Goal: Task Accomplishment & Management: Manage account settings

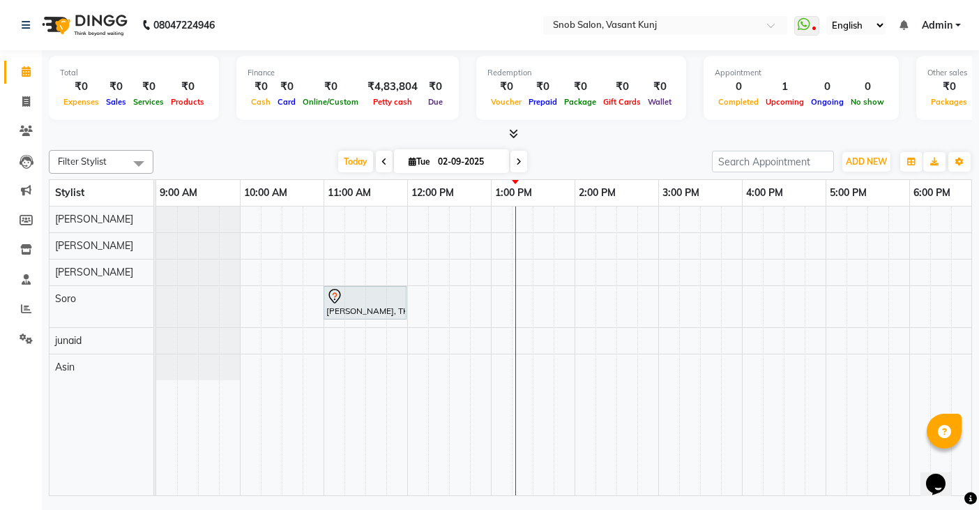
click at [668, 342] on div "[PERSON_NAME], TK01, 11:00 AM-12:00 PM, Majirel Root Touch Up [DEMOGRAPHIC_DATA]" at bounding box center [700, 350] width 1088 height 289
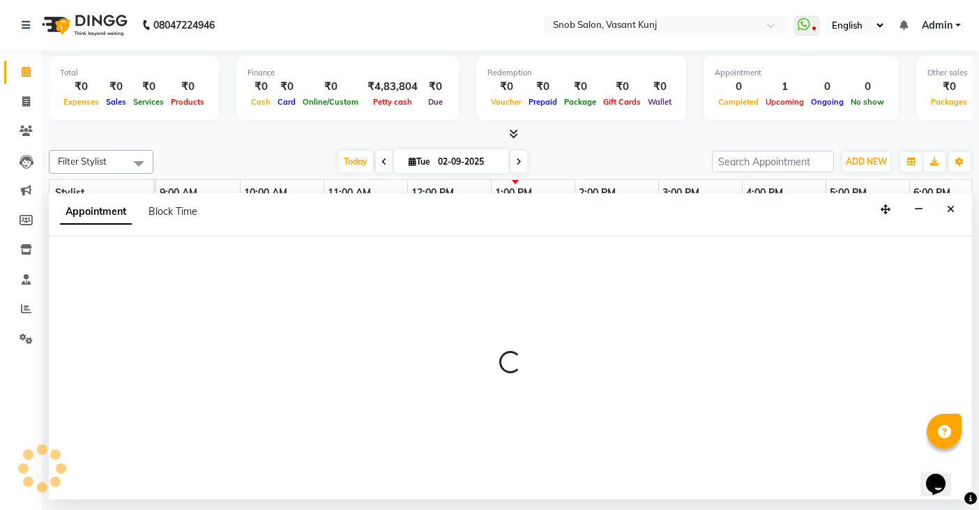
select select "82633"
select select "900"
select select "tentative"
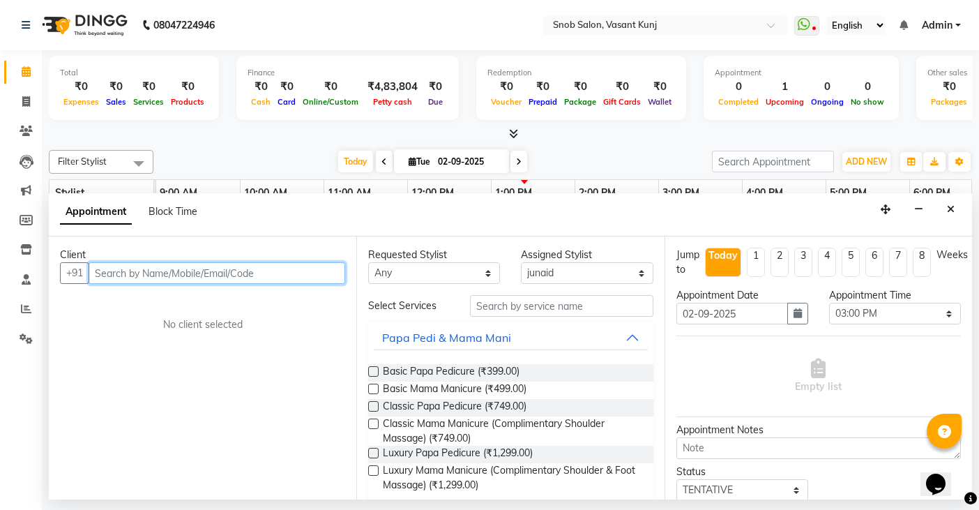
drag, startPoint x: 662, startPoint y: 365, endPoint x: 305, endPoint y: 273, distance: 368.7
click at [305, 273] on input "text" at bounding box center [217, 273] width 257 height 22
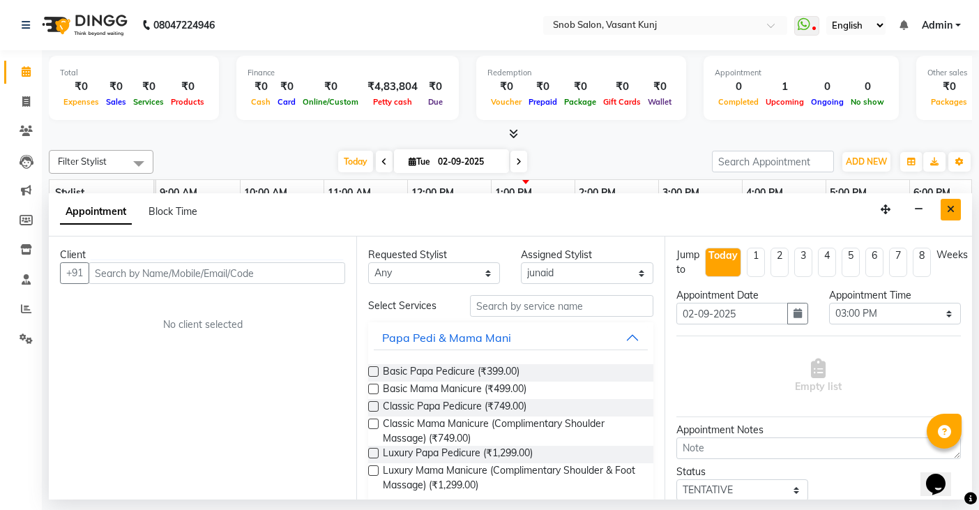
click at [948, 209] on icon "Close" at bounding box center [951, 209] width 8 height 10
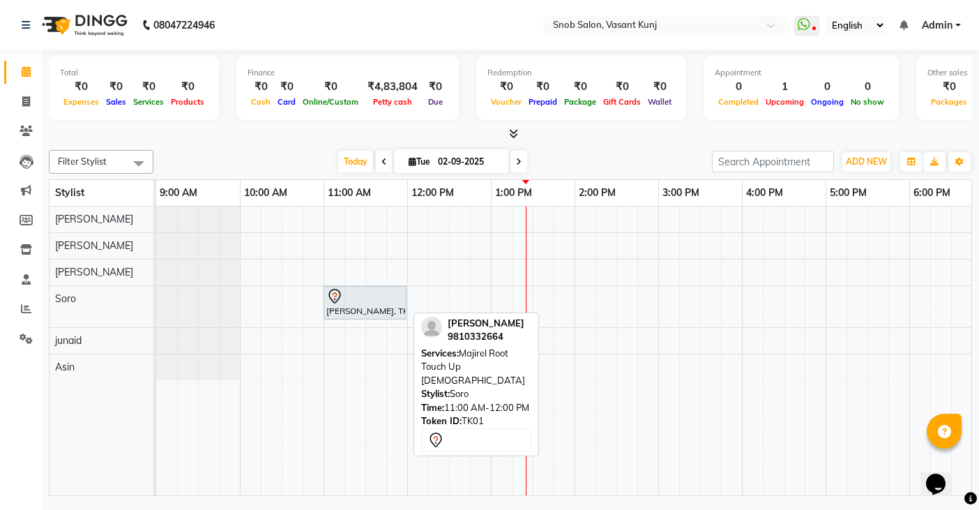
click at [338, 308] on div "[PERSON_NAME], TK01, 11:00 AM-12:00 PM, Majirel Root Touch Up [DEMOGRAPHIC_DATA]" at bounding box center [365, 302] width 80 height 29
select select "7"
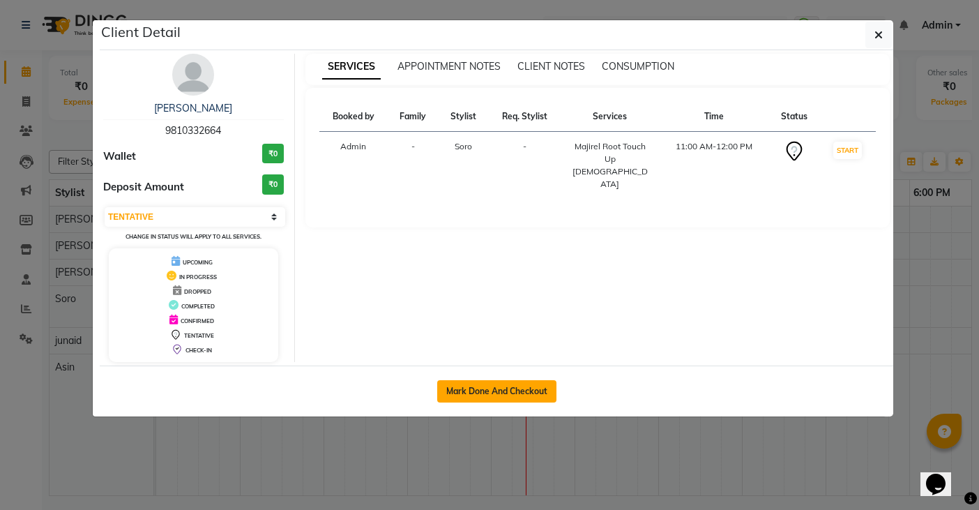
click at [506, 395] on button "Mark Done And Checkout" at bounding box center [496, 391] width 119 height 22
select select "7175"
select select "service"
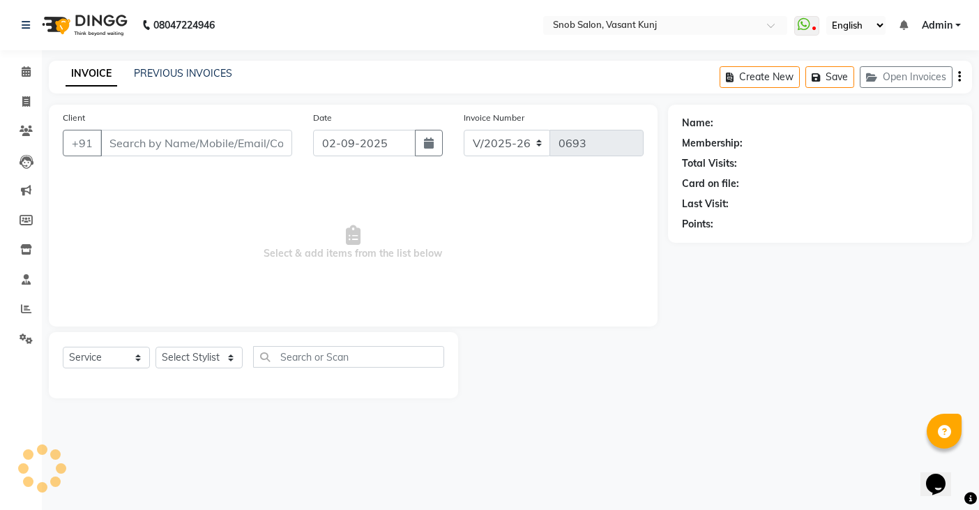
type input "9810332664"
select select "78277"
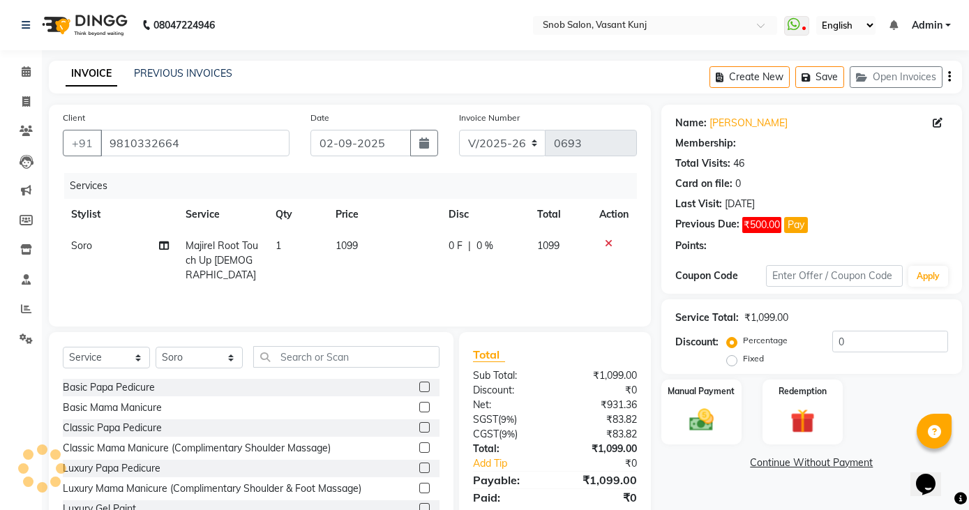
select select "1: Object"
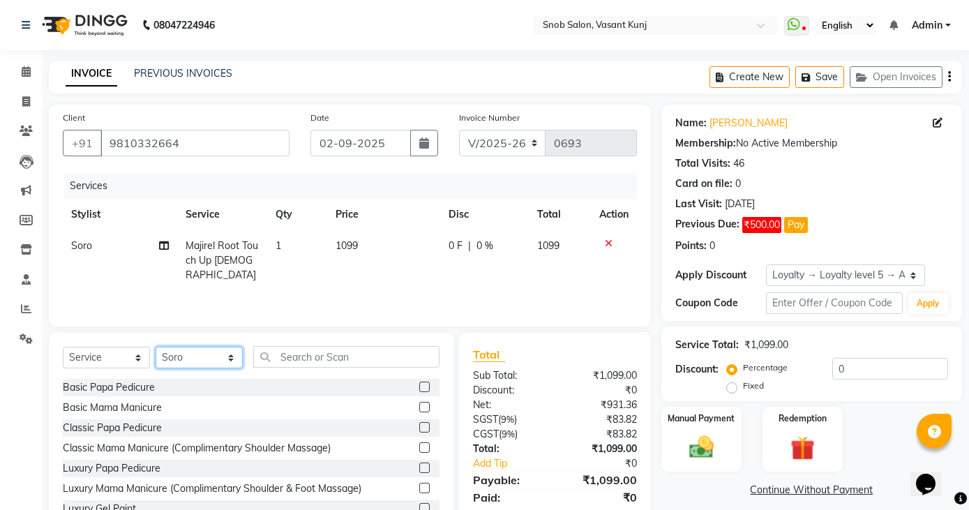
click at [220, 358] on select "Select Stylist Asin junaid [PERSON_NAME] [PERSON_NAME] [PERSON_NAME]" at bounding box center [199, 358] width 87 height 22
select select "62197"
click at [156, 347] on select "Select Stylist Asin junaid [PERSON_NAME] [PERSON_NAME] [PERSON_NAME]" at bounding box center [199, 358] width 87 height 22
click at [366, 358] on input "text" at bounding box center [346, 357] width 186 height 22
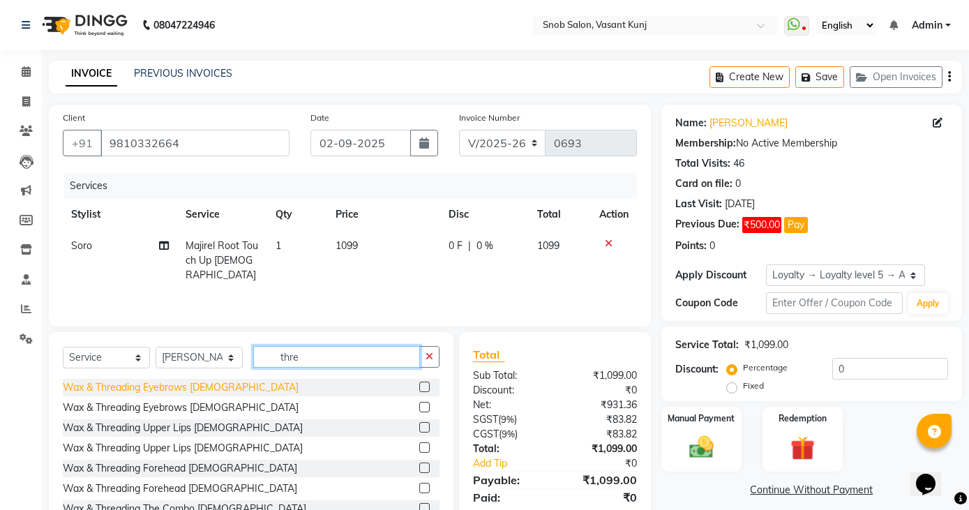
type input "thre"
click at [212, 388] on div "Wax & Threading Eyebrows [DEMOGRAPHIC_DATA]" at bounding box center [181, 387] width 236 height 15
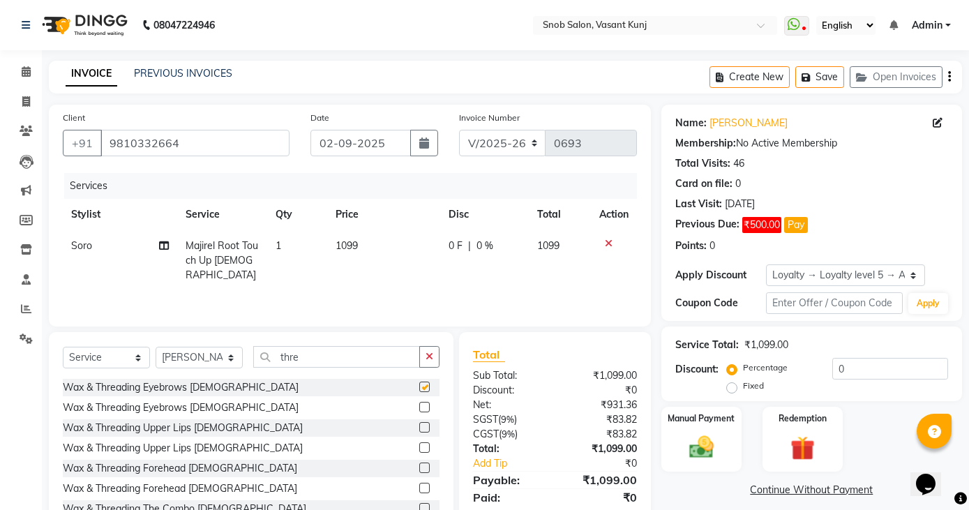
checkbox input "false"
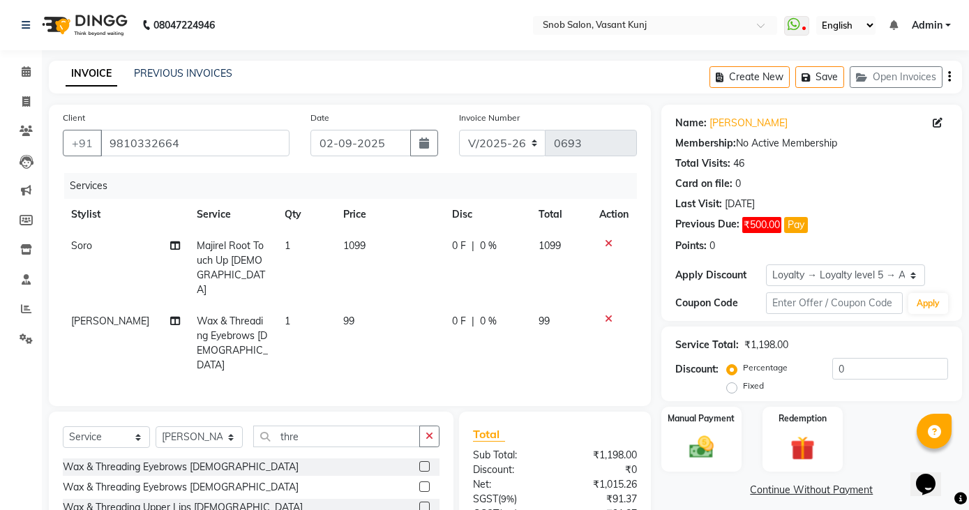
click at [357, 305] on td "99" at bounding box center [389, 342] width 109 height 75
select select "62197"
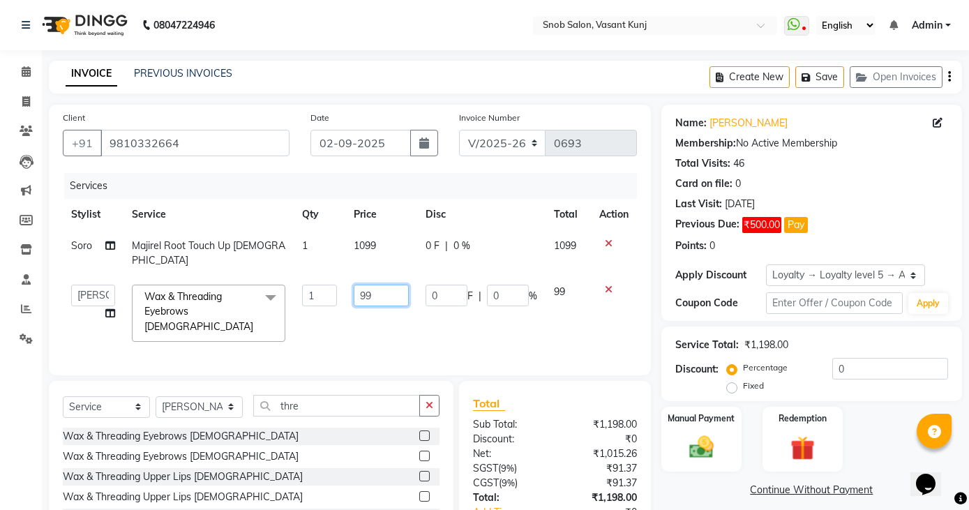
click at [388, 285] on input "99" at bounding box center [381, 296] width 55 height 22
type input "9"
type input "150"
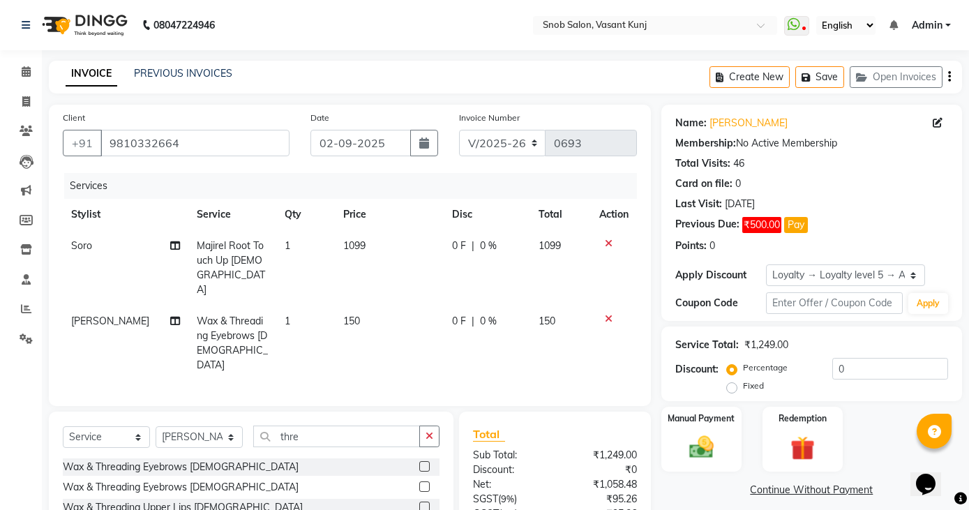
click at [378, 243] on td "1099" at bounding box center [389, 267] width 109 height 75
select select "78277"
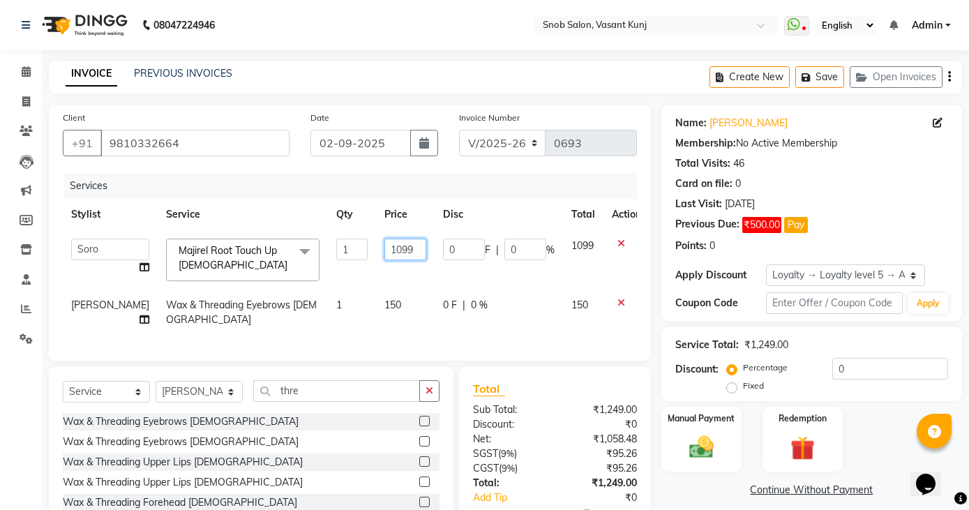
click at [389, 255] on input "1099" at bounding box center [405, 250] width 42 height 22
type input "1200"
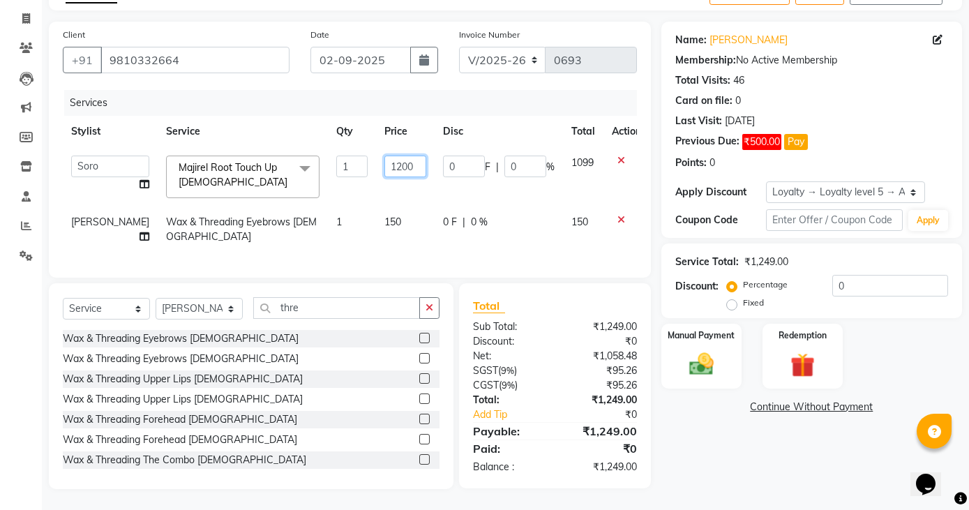
scroll to position [93, 0]
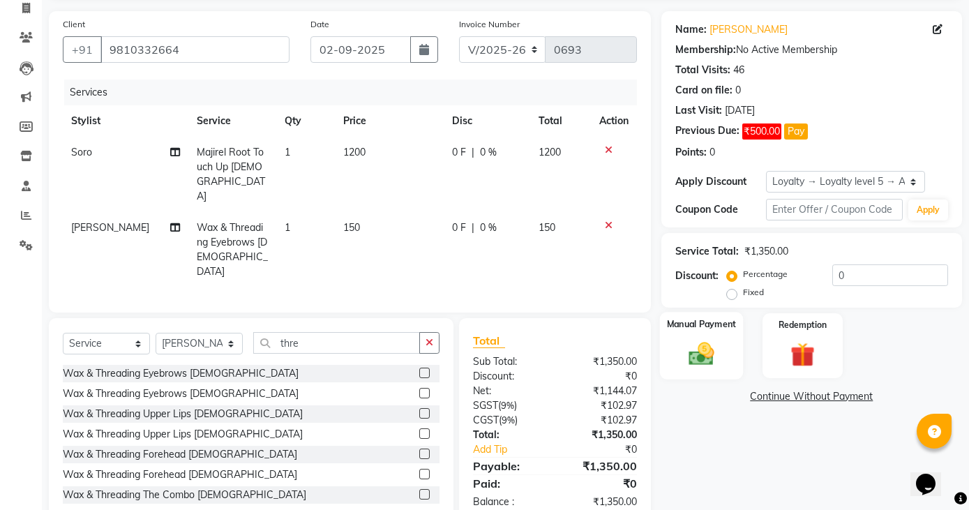
click at [697, 360] on img at bounding box center [701, 353] width 41 height 29
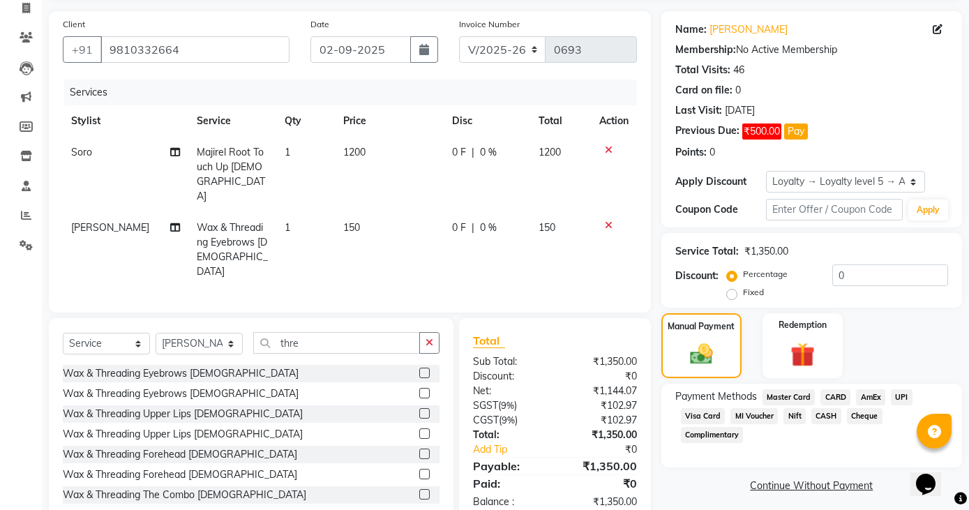
click at [824, 418] on span "CASH" at bounding box center [826, 416] width 30 height 16
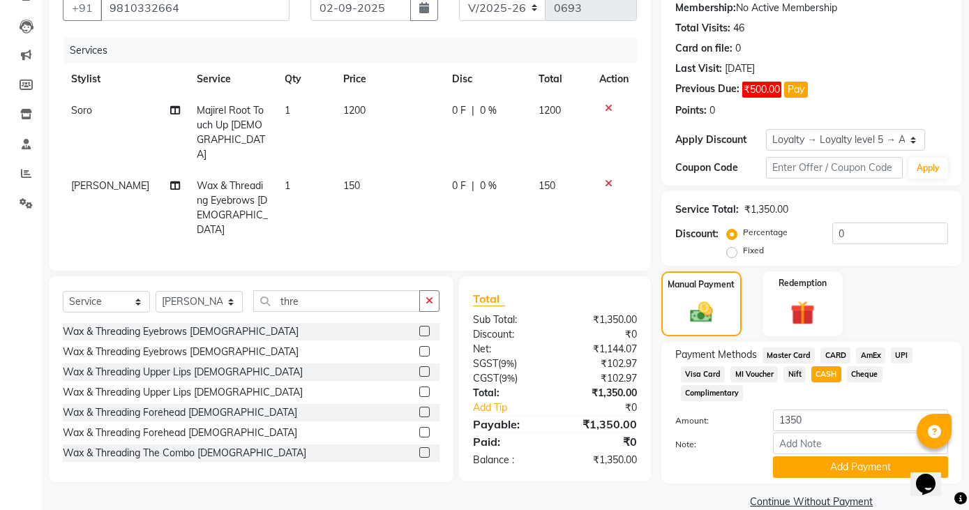
scroll to position [158, 0]
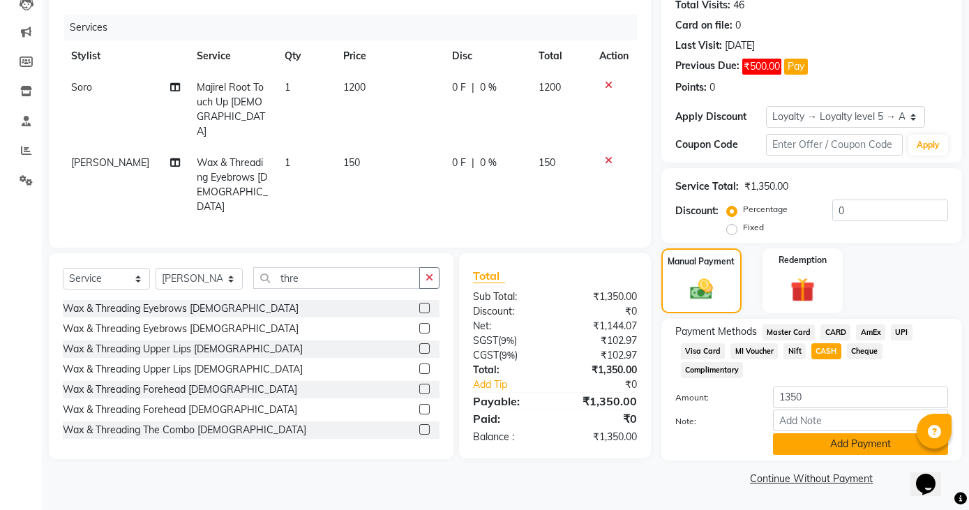
click at [840, 444] on button "Add Payment" at bounding box center [860, 444] width 175 height 22
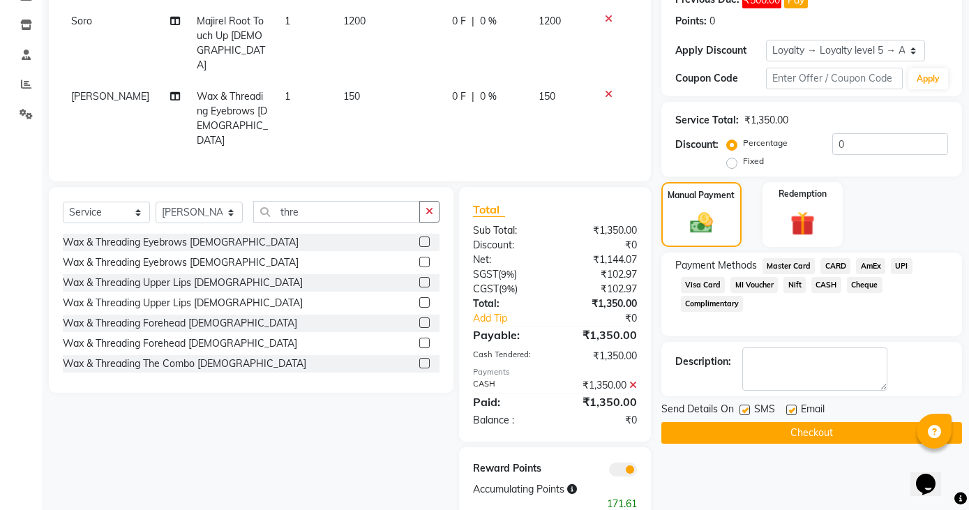
scroll to position [227, 0]
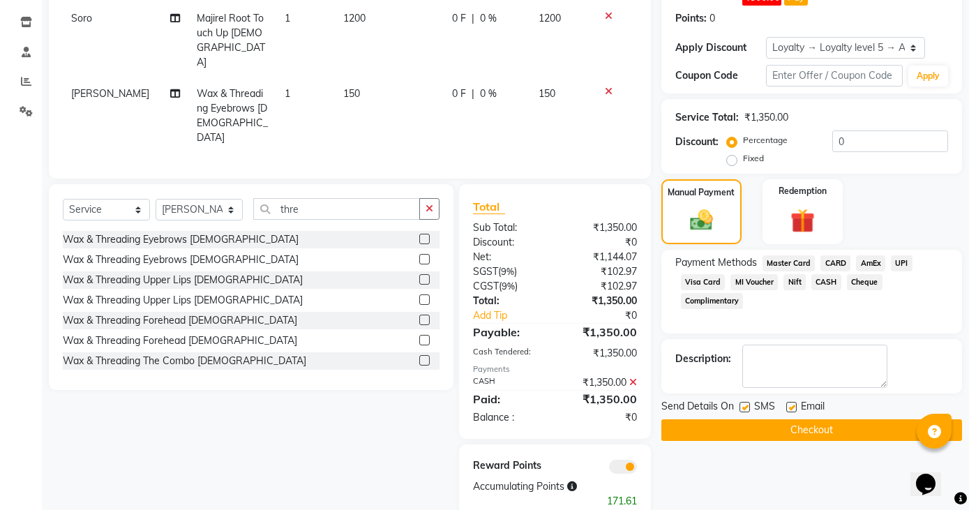
click at [810, 425] on button "Checkout" at bounding box center [811, 430] width 301 height 22
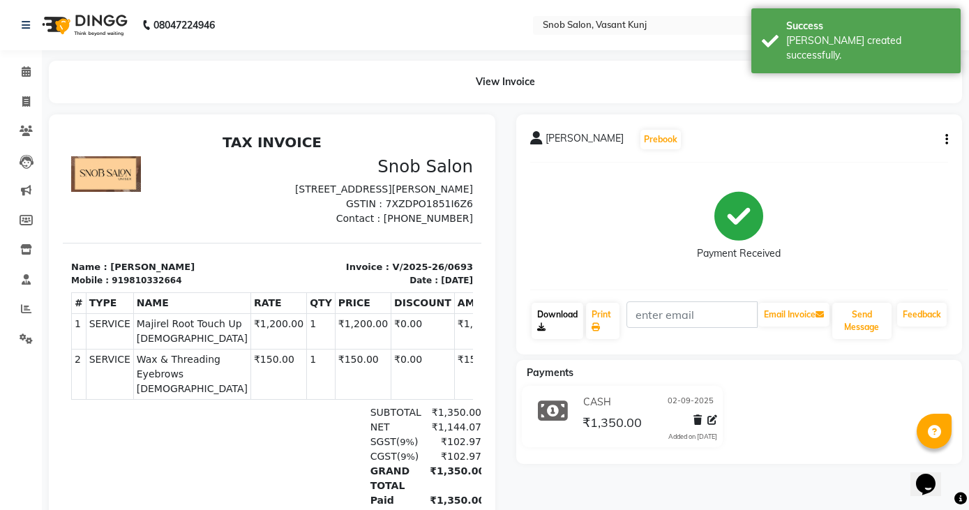
click at [544, 318] on link "Download" at bounding box center [557, 321] width 52 height 36
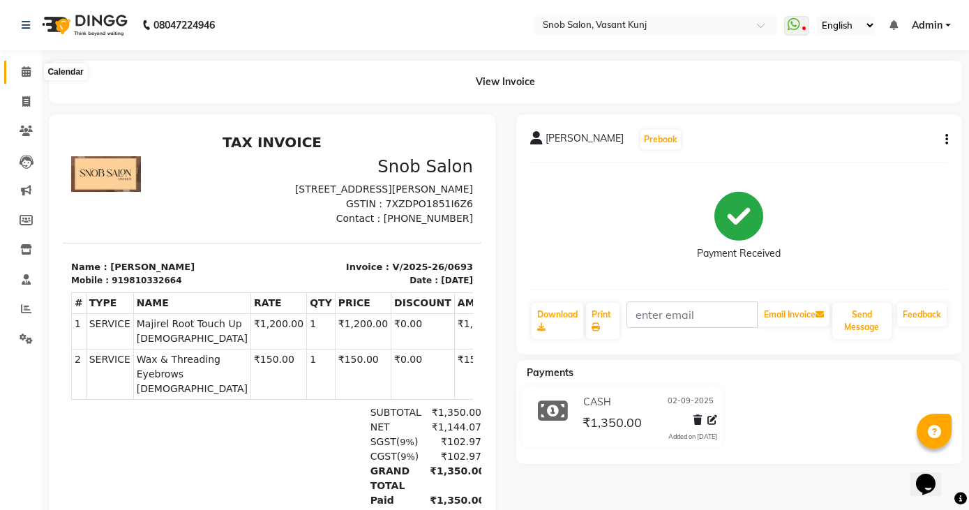
click at [27, 70] on icon at bounding box center [26, 71] width 9 height 10
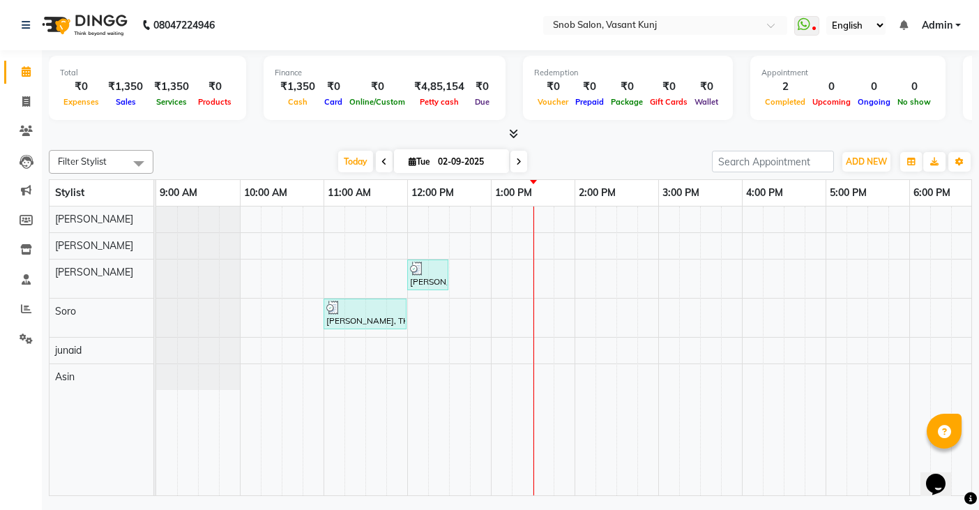
click at [519, 162] on icon at bounding box center [519, 162] width 6 height 8
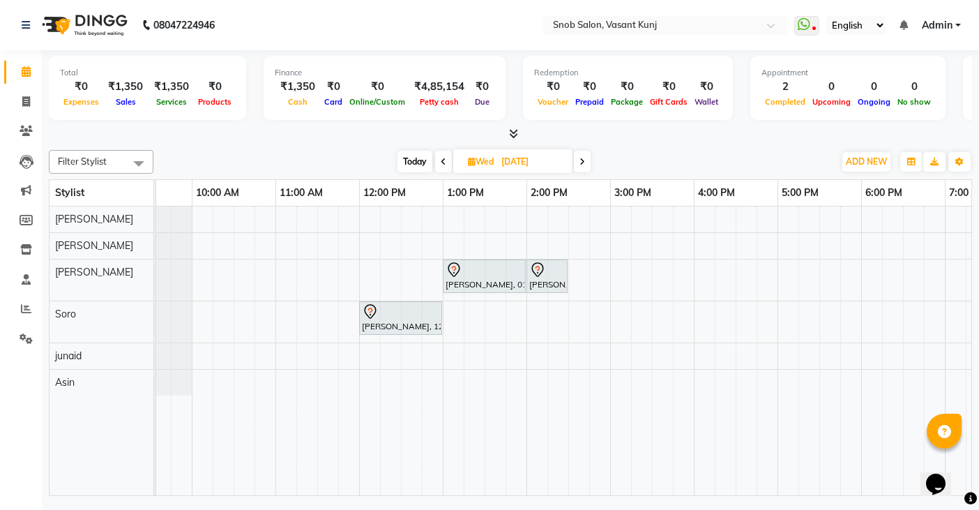
click at [448, 162] on span at bounding box center [443, 162] width 17 height 22
type input "02-09-2025"
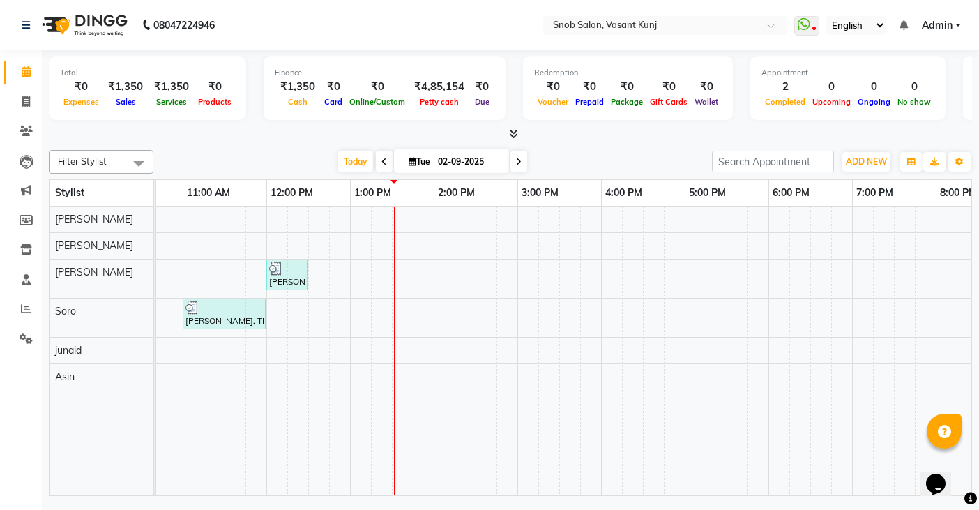
scroll to position [0, 73]
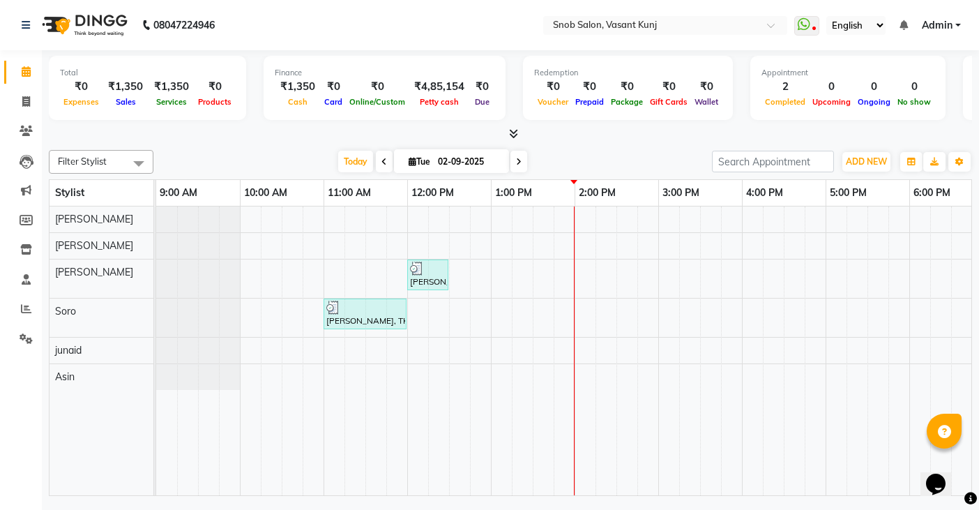
click at [543, 280] on div "[PERSON_NAME], TK01, 12:00 PM-12:30 PM, Wax & Threading Eyebrows [DEMOGRAPHIC_D…" at bounding box center [700, 350] width 1088 height 289
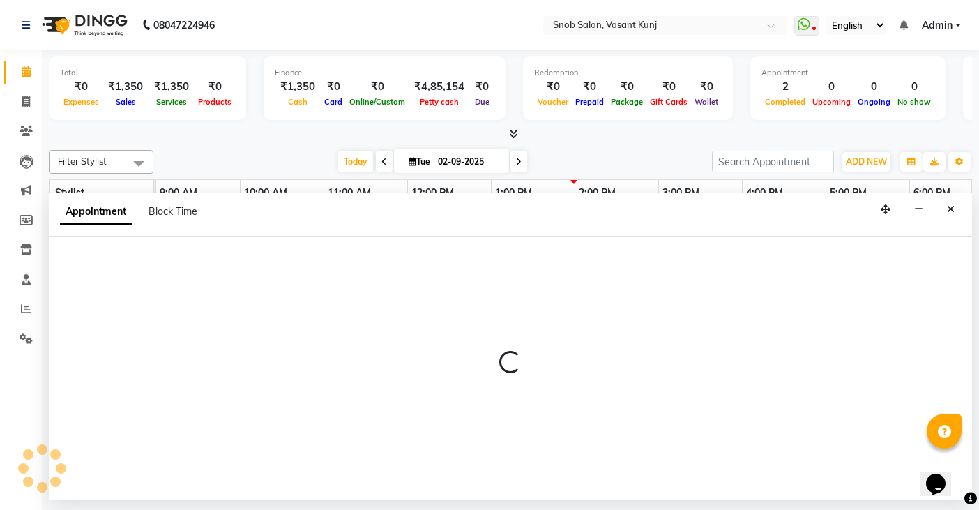
select select "62197"
select select "810"
select select "tentative"
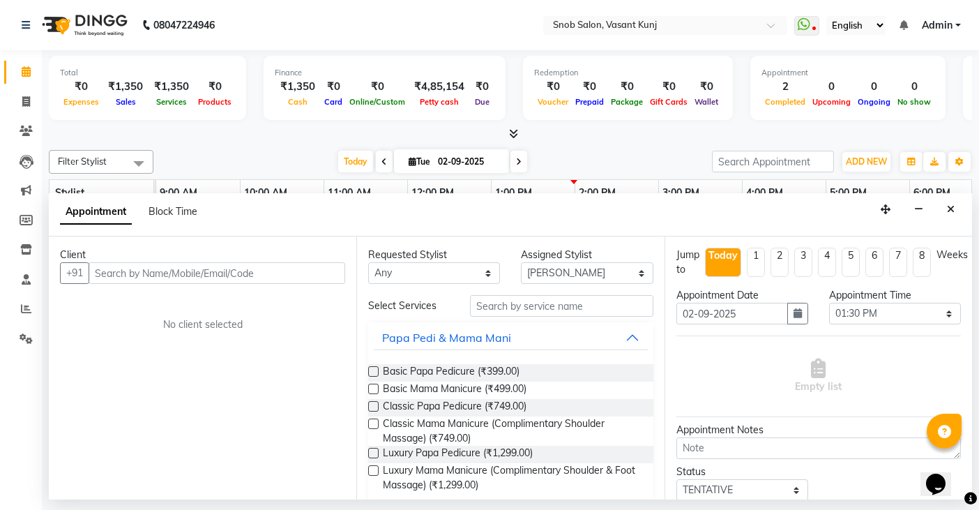
click at [305, 277] on input "text" at bounding box center [217, 273] width 257 height 22
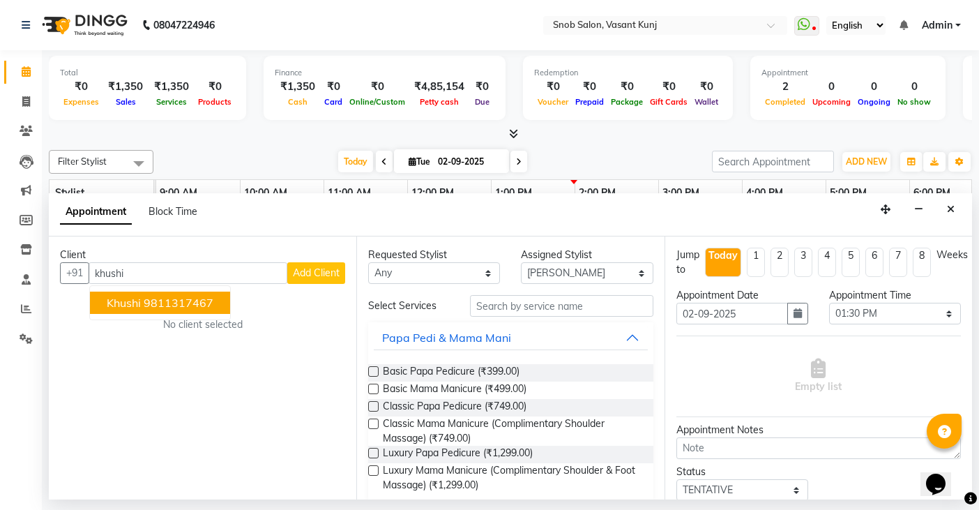
click at [173, 303] on ngb-highlight "9811317467" at bounding box center [179, 303] width 70 height 14
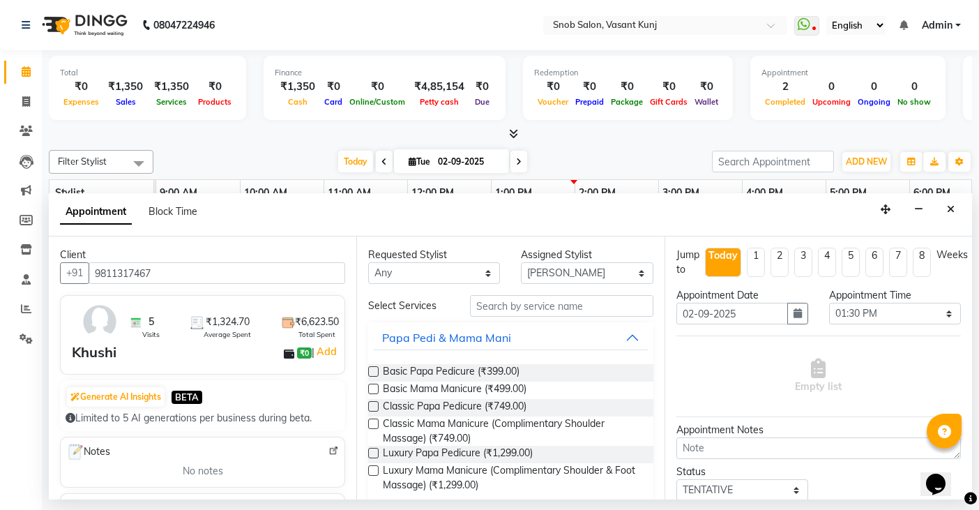
type input "9811317467"
click at [628, 302] on input "text" at bounding box center [561, 306] width 183 height 22
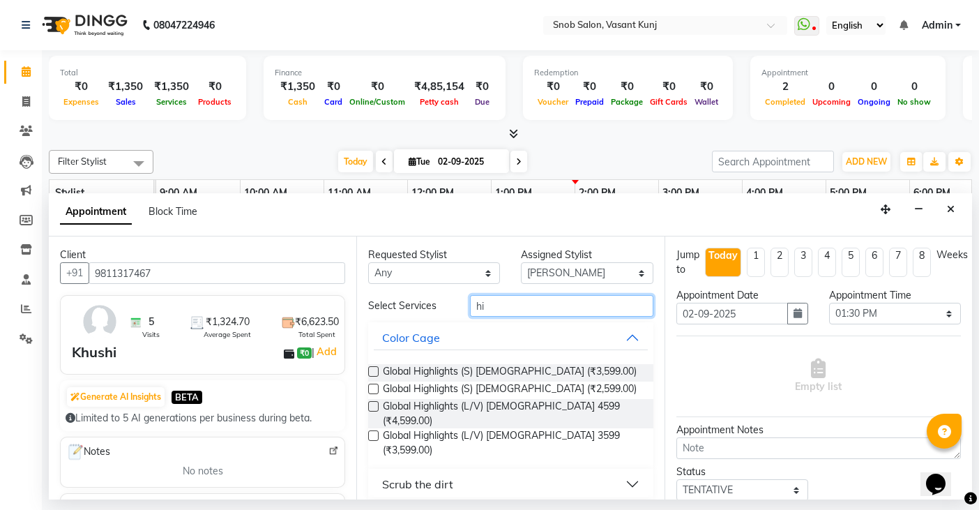
type input "h"
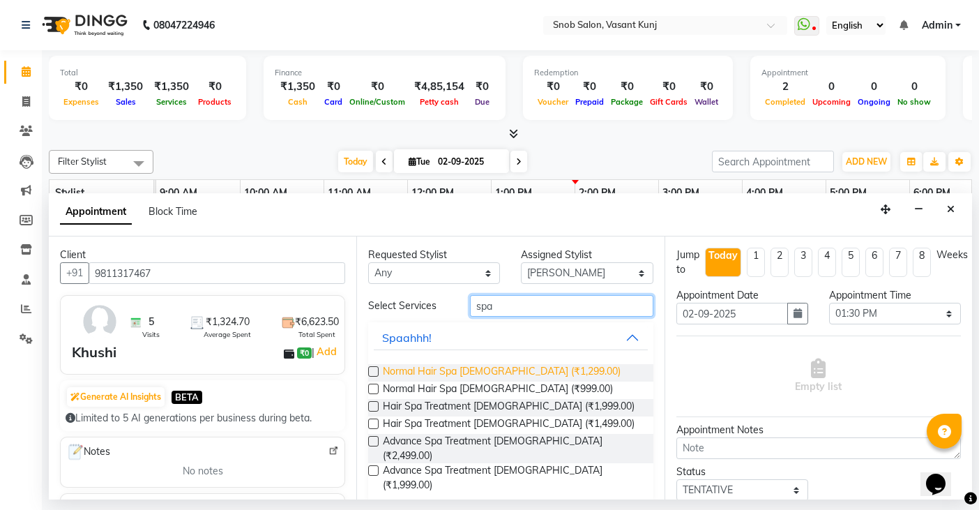
type input "spa"
click at [456, 371] on span "Normal Hair Spa [DEMOGRAPHIC_DATA] (₹1,299.00)" at bounding box center [502, 372] width 238 height 17
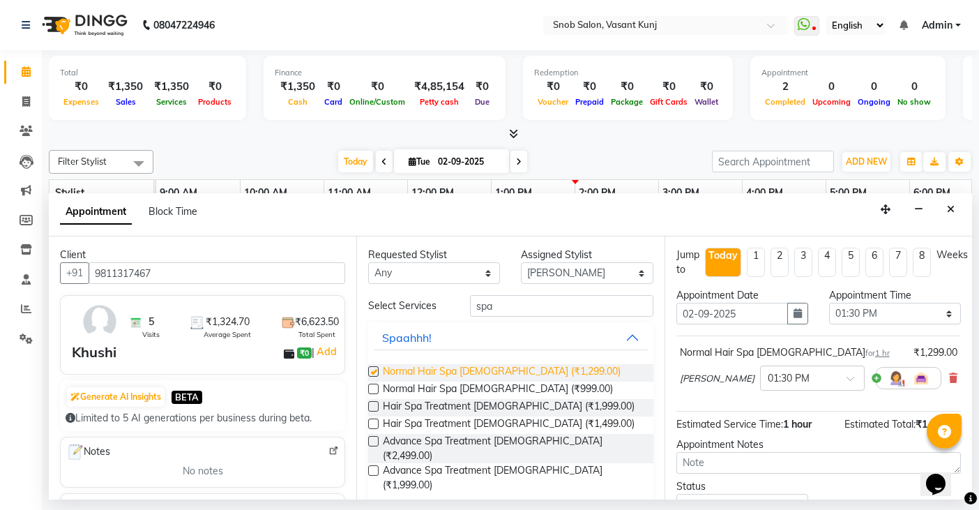
checkbox input "false"
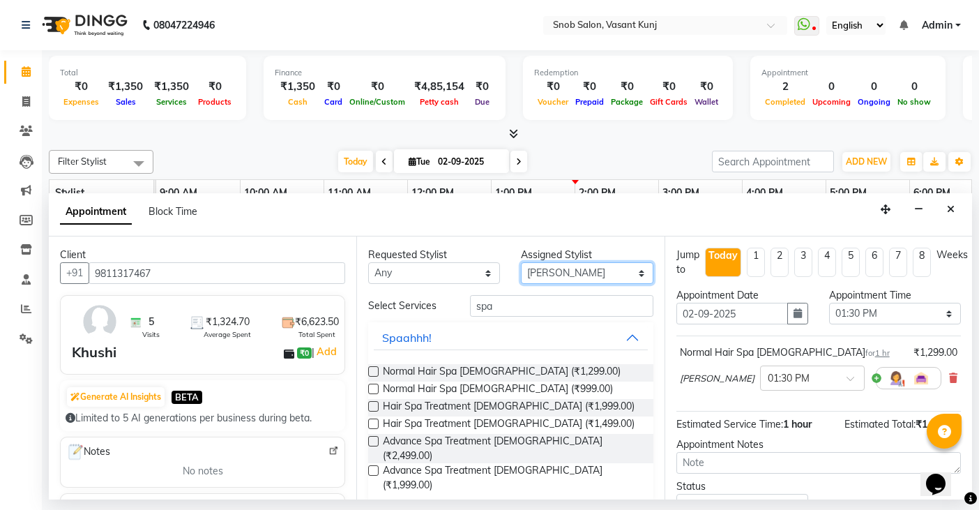
click at [638, 273] on select "Select Asin junaid [PERSON_NAME] [PERSON_NAME][GEOGRAPHIC_DATA][PERSON_NAME]" at bounding box center [587, 273] width 132 height 22
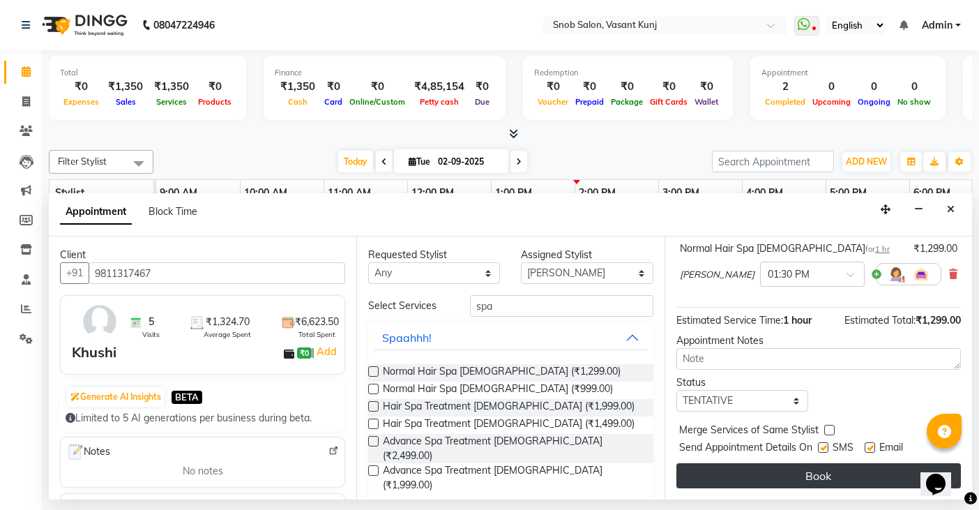
click at [804, 476] on button "Book" at bounding box center [818, 475] width 285 height 25
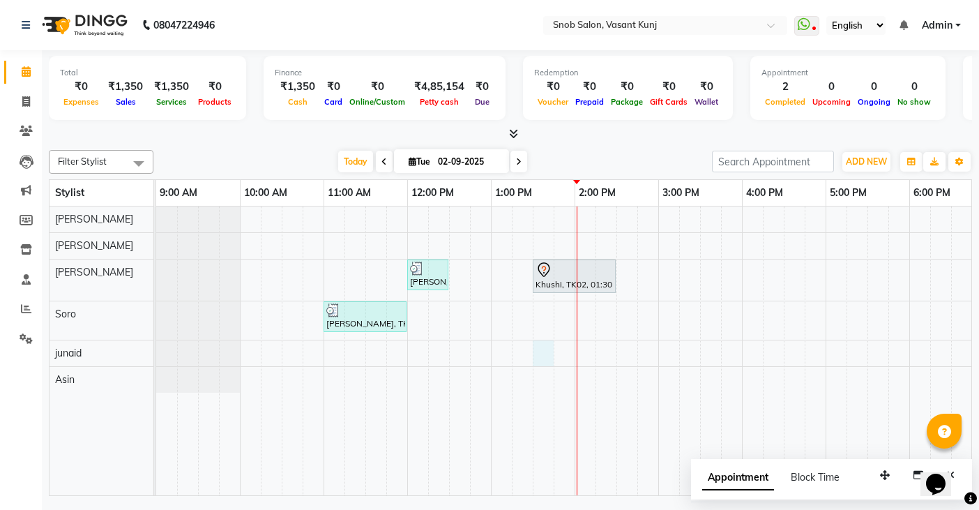
click at [548, 353] on div "[PERSON_NAME], TK01, 12:00 PM-12:30 PM, Wax & Threading Eyebrows [DEMOGRAPHIC_D…" at bounding box center [700, 350] width 1088 height 289
select select "82633"
select select "tentative"
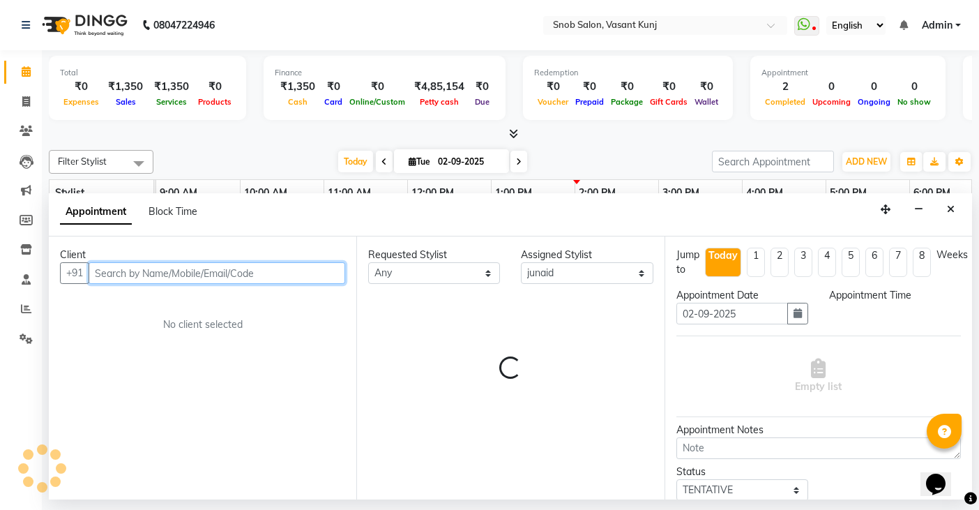
select select "810"
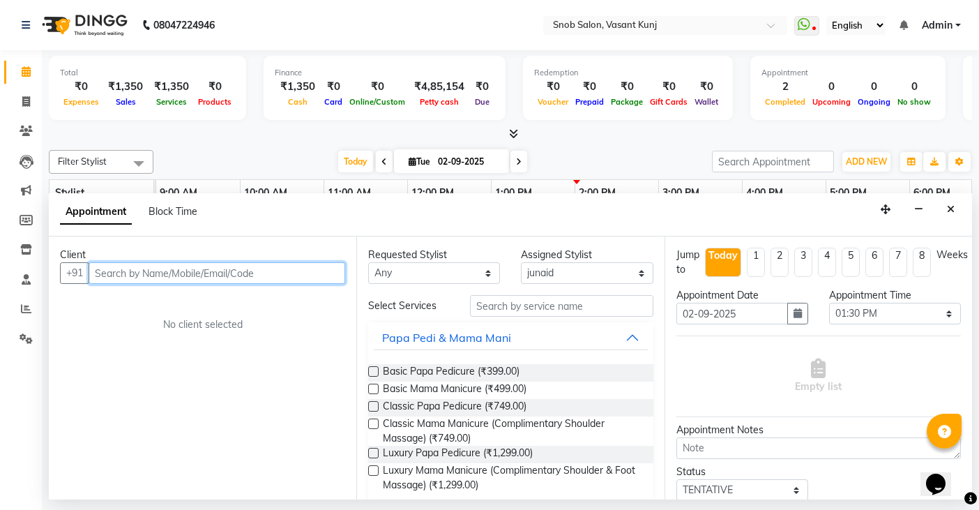
click at [307, 274] on input "text" at bounding box center [217, 273] width 257 height 22
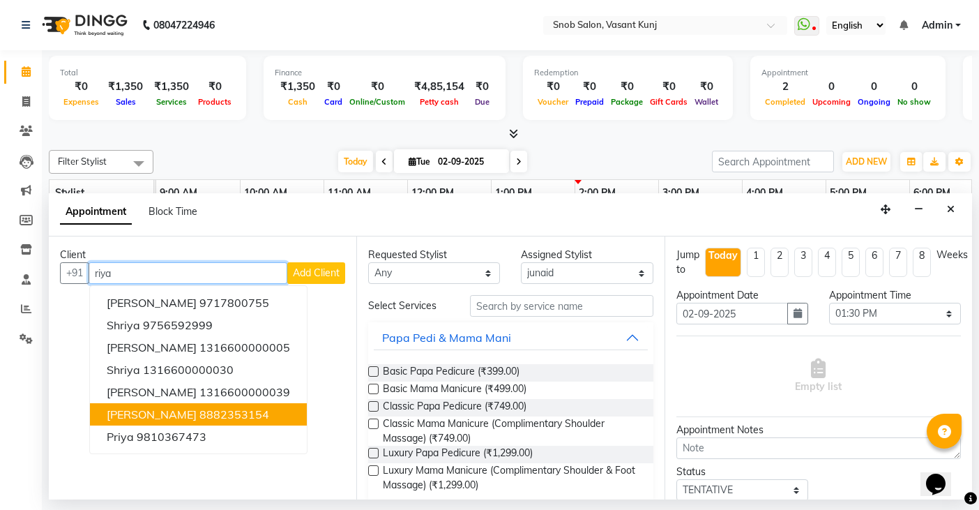
click at [221, 419] on ngb-highlight "8882353154" at bounding box center [234, 414] width 70 height 14
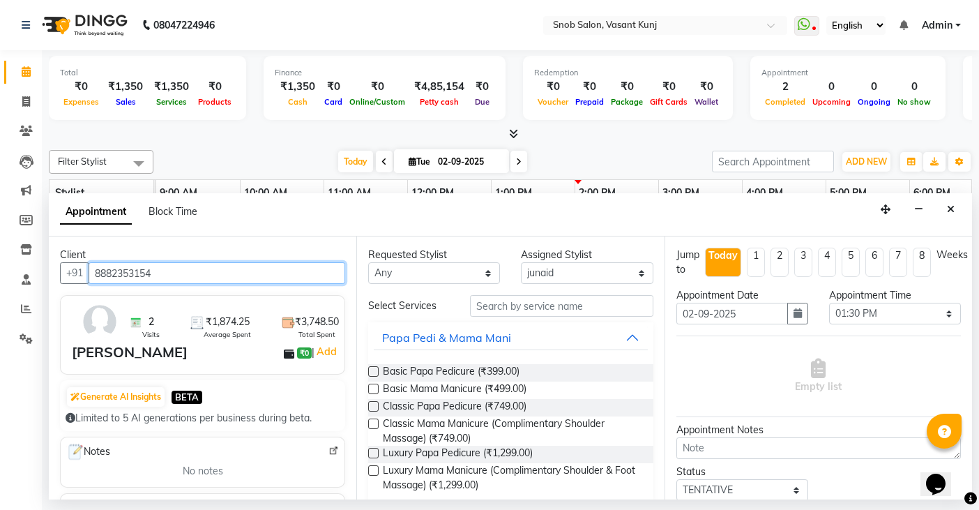
type input "8882353154"
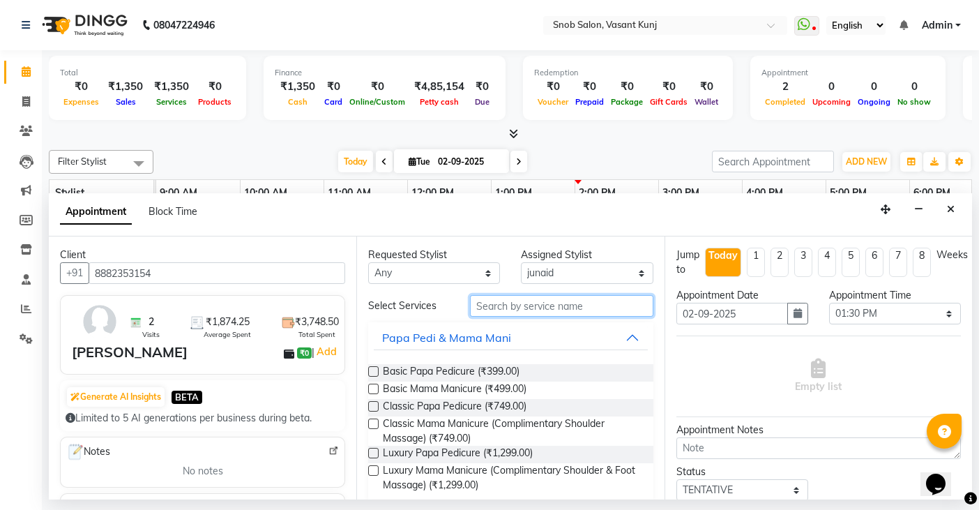
click at [547, 306] on input "text" at bounding box center [561, 306] width 183 height 22
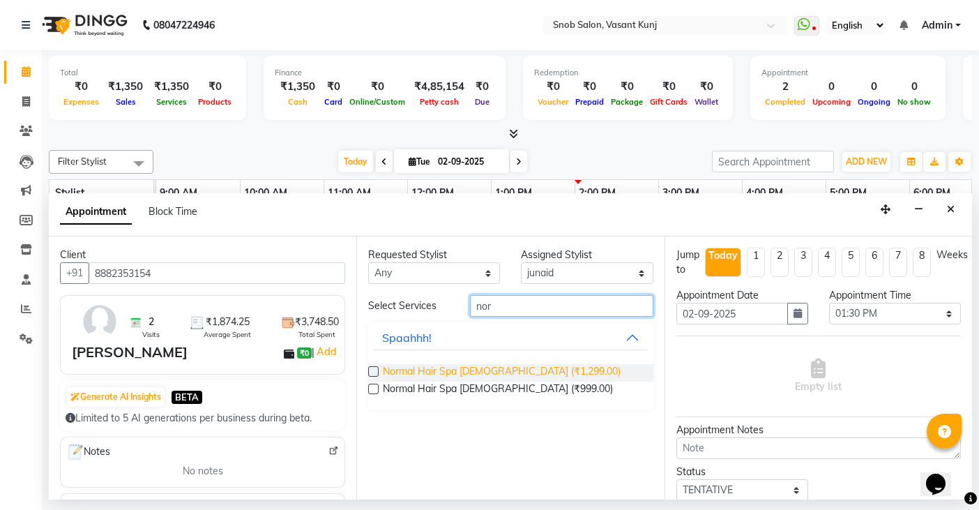
type input "nor"
click at [515, 370] on span "Normal Hair Spa [DEMOGRAPHIC_DATA] (₹1,299.00)" at bounding box center [502, 372] width 238 height 17
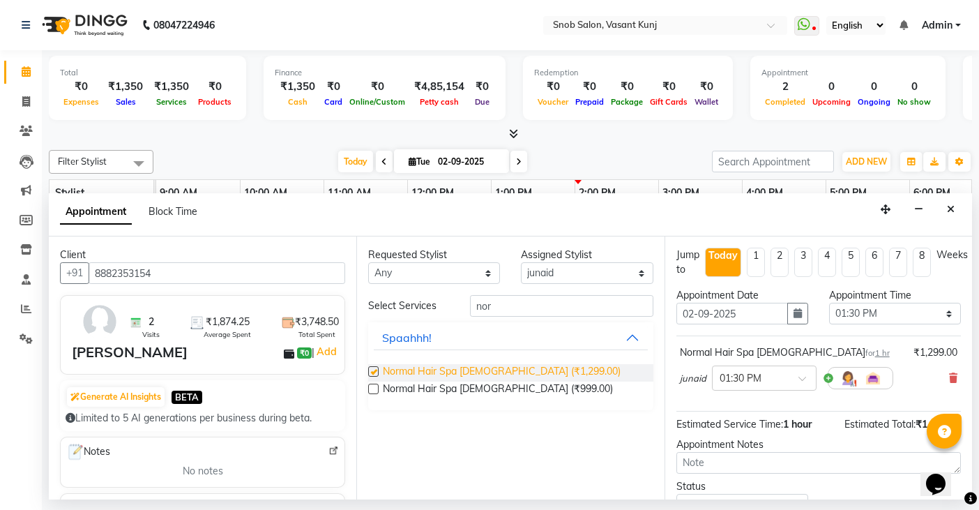
checkbox input "false"
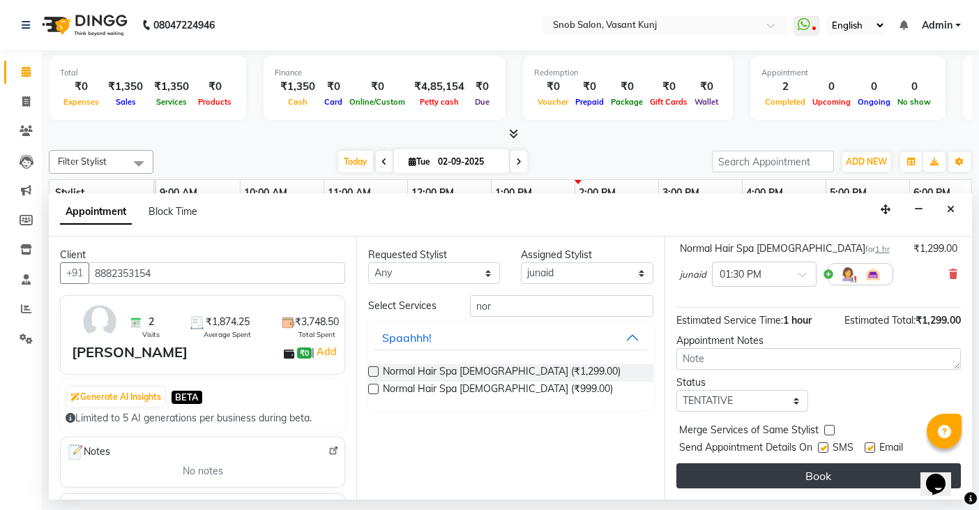
click at [850, 467] on button "Book" at bounding box center [818, 475] width 285 height 25
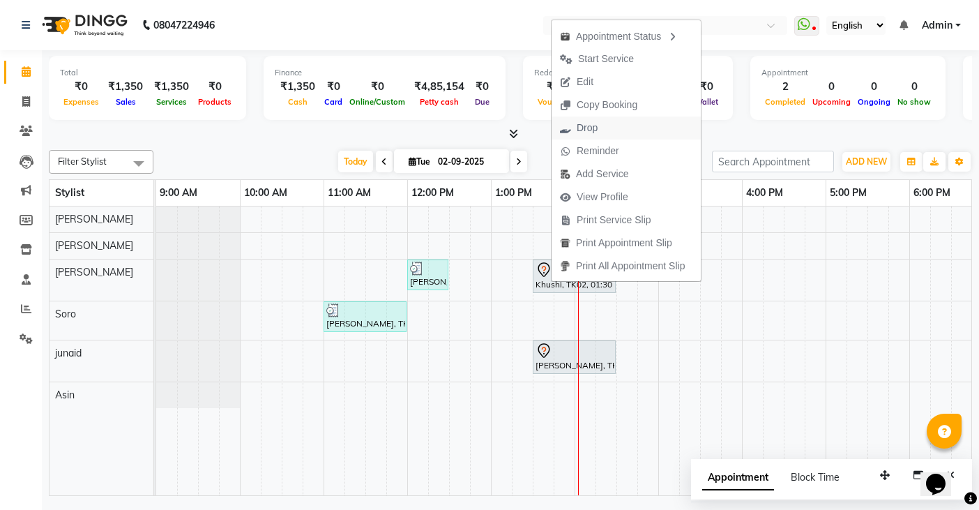
click at [600, 135] on span "Drop" at bounding box center [579, 127] width 54 height 23
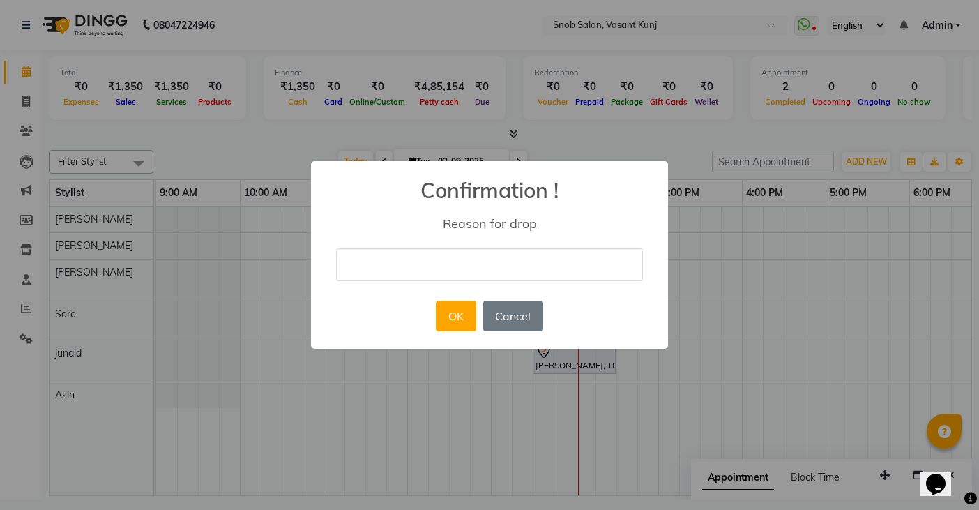
click at [467, 274] on input "text" at bounding box center [489, 264] width 307 height 33
type input "cancelled"
click at [471, 314] on button "OK" at bounding box center [456, 316] width 40 height 31
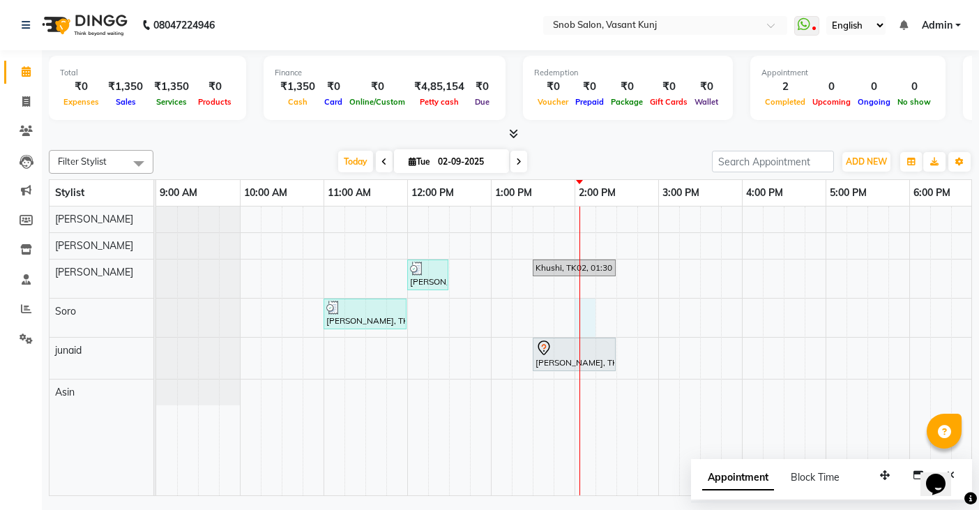
click at [586, 317] on div "[PERSON_NAME], TK01, 12:00 PM-12:30 PM, Wax & Threading Eyebrows [DEMOGRAPHIC_D…" at bounding box center [700, 350] width 1088 height 289
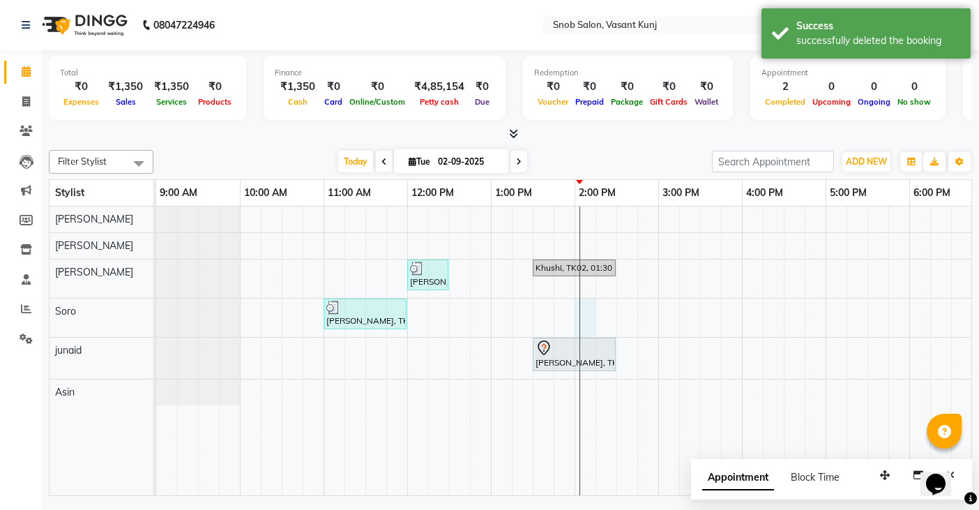
select select "78277"
select select "840"
select select "tentative"
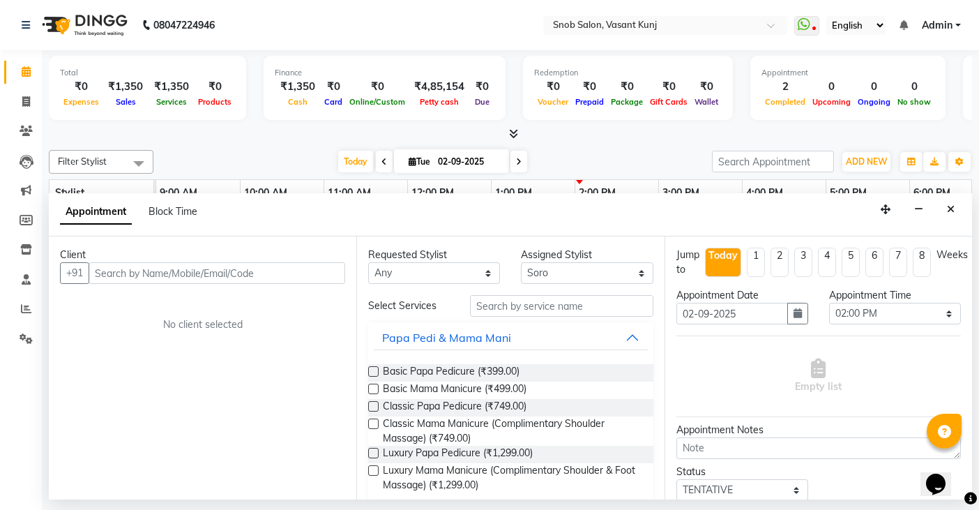
click at [245, 278] on input "text" at bounding box center [217, 273] width 257 height 22
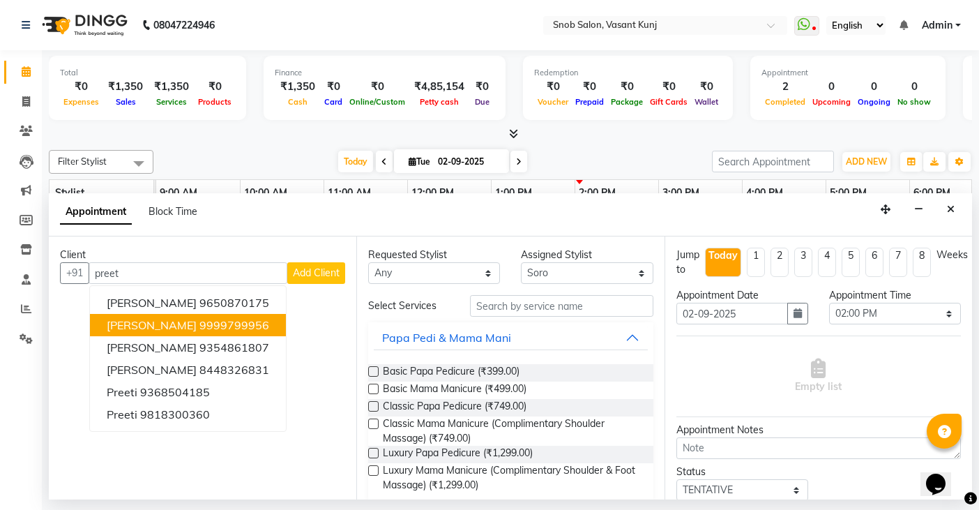
click at [199, 331] on ngb-highlight "9999799956" at bounding box center [234, 325] width 70 height 14
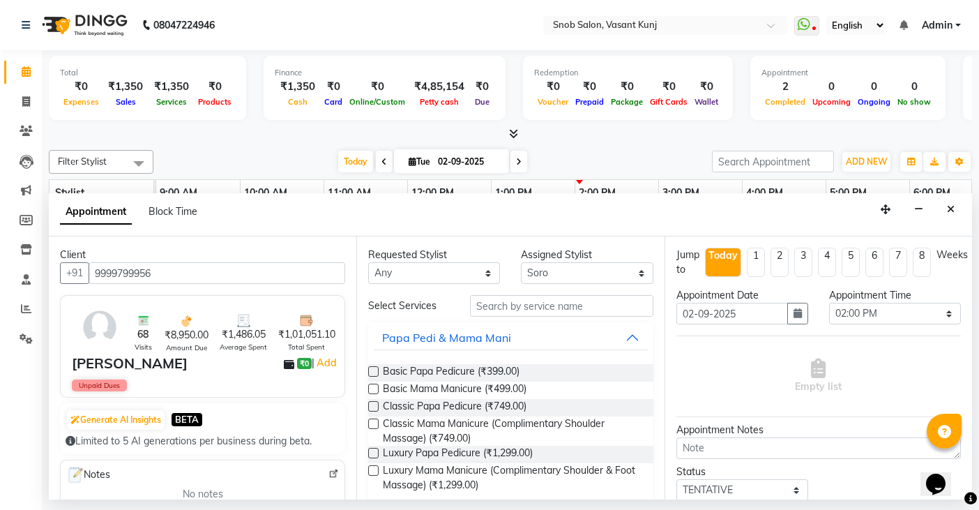
type input "9999799956"
click at [552, 305] on input "text" at bounding box center [561, 306] width 183 height 22
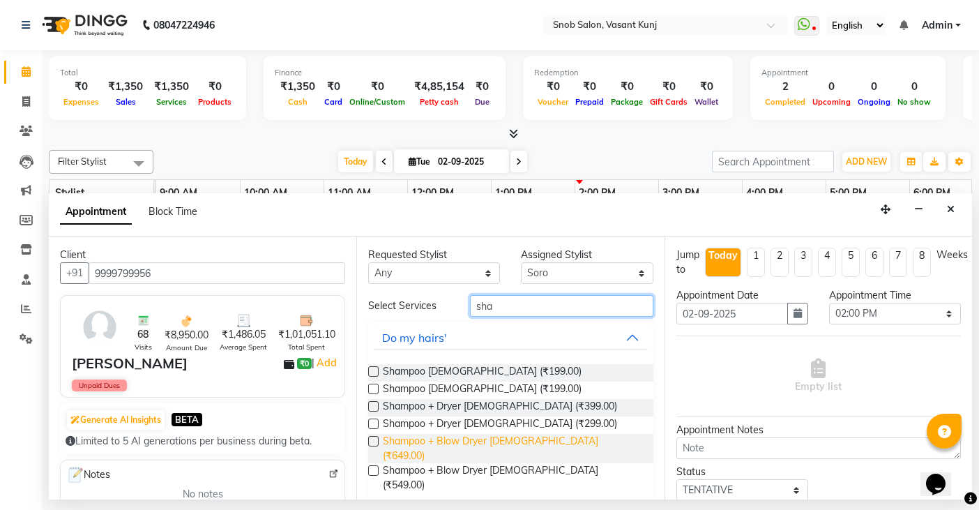
type input "sha"
drag, startPoint x: 476, startPoint y: 441, endPoint x: 467, endPoint y: 439, distance: 10.0
click at [476, 440] on span "Shampoo + Blow Dryer [DEMOGRAPHIC_DATA] (₹649.00)" at bounding box center [512, 448] width 259 height 29
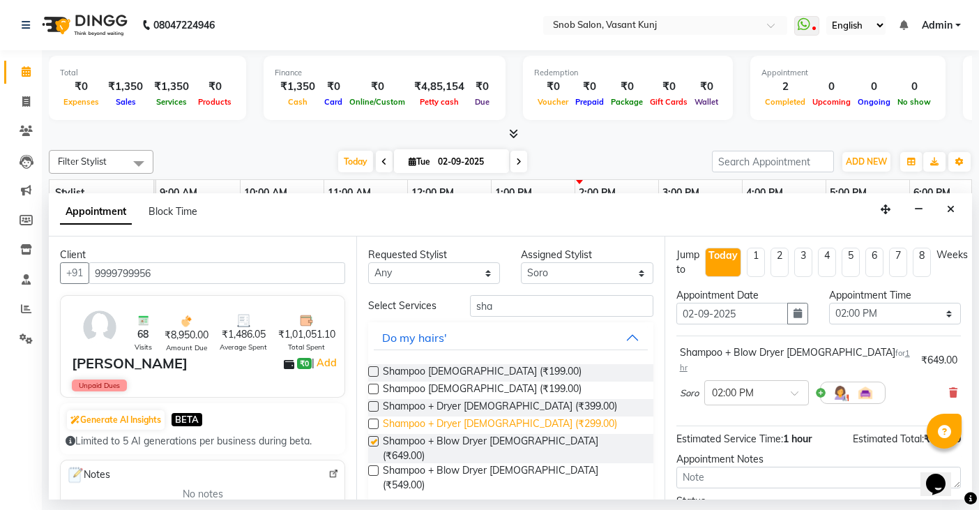
checkbox input "false"
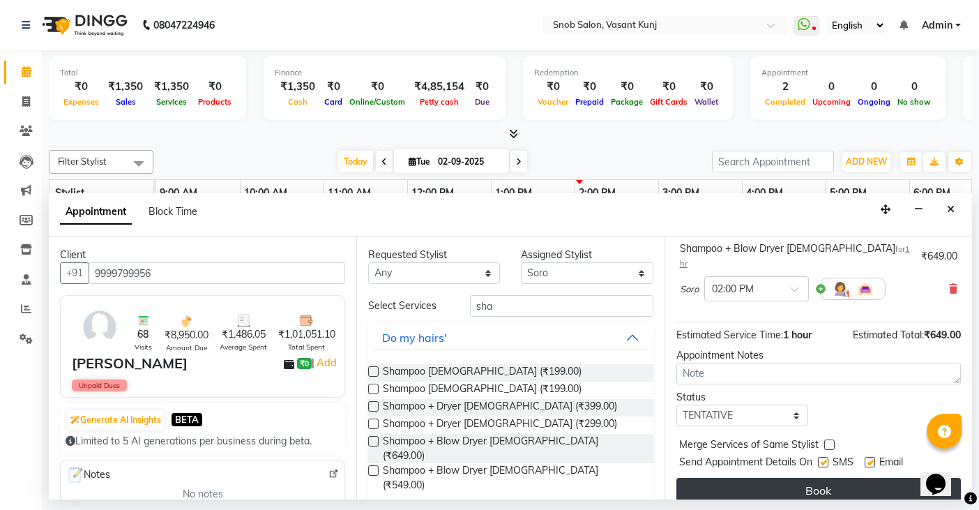
click at [776, 478] on button "Book" at bounding box center [818, 490] width 285 height 25
